Goal: Task Accomplishment & Management: Manage account settings

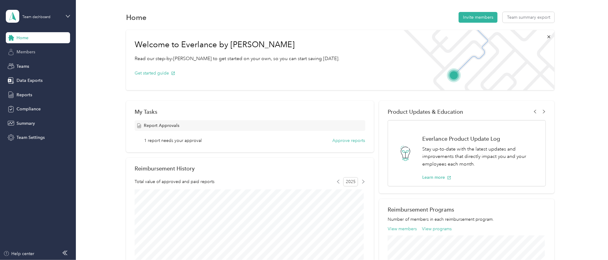
click at [39, 55] on div "Members" at bounding box center [38, 52] width 64 height 11
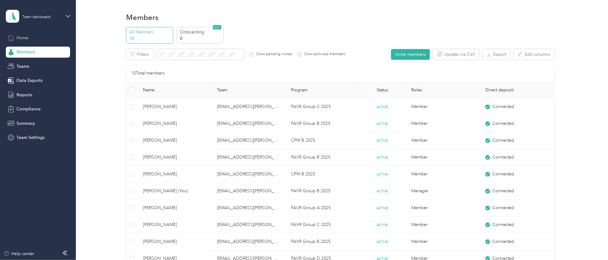
click at [54, 40] on div "Home" at bounding box center [38, 37] width 64 height 11
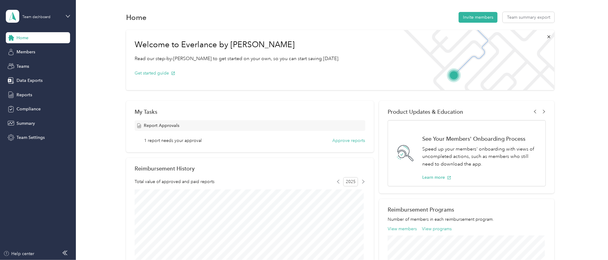
click at [177, 130] on div "Report Approvals" at bounding box center [250, 125] width 231 height 11
click at [341, 139] on button "Approve reports" at bounding box center [349, 140] width 33 height 6
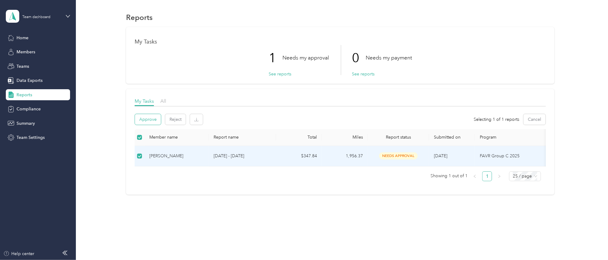
click at [142, 119] on button "Approve" at bounding box center [148, 119] width 26 height 11
